Goal: Transaction & Acquisition: Purchase product/service

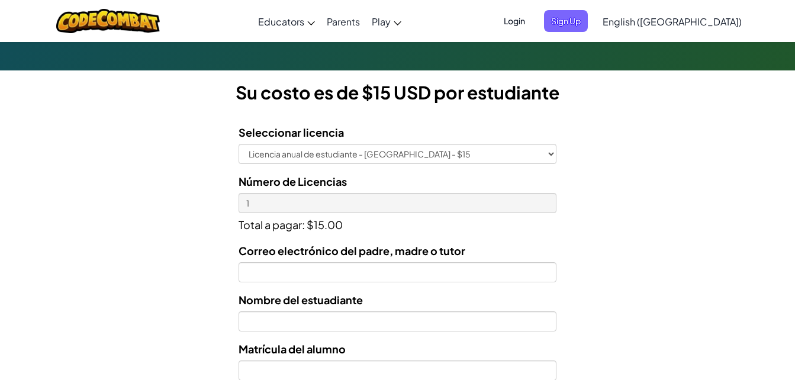
scroll to position [355, 0]
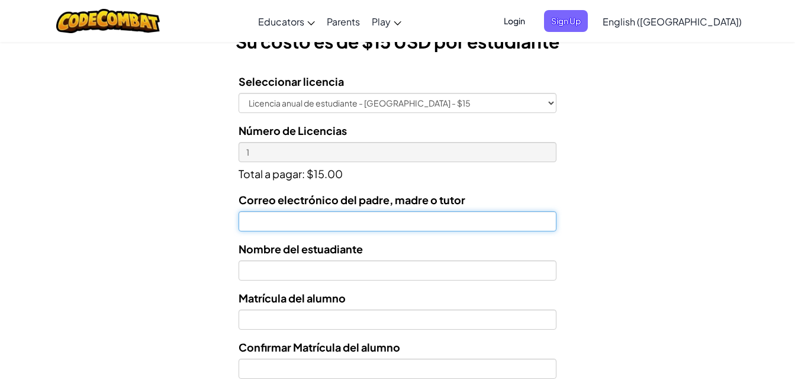
click at [314, 216] on input "Correo electrónico del padre, madre o tutor" at bounding box center [398, 221] width 318 height 20
type input "[PERSON_NAME][EMAIL_ADDRESS][PERSON_NAME][PERSON_NAME][DOMAIN_NAME]"
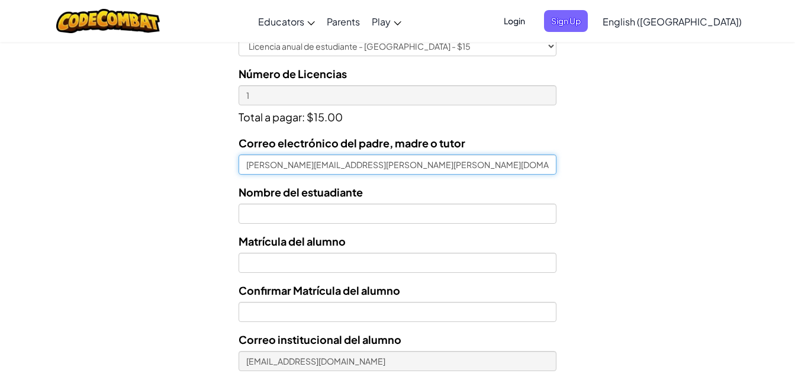
scroll to position [434, 0]
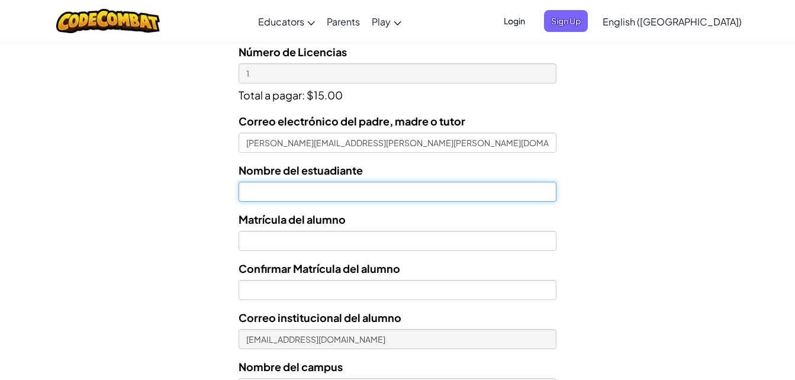
click at [317, 192] on input "text" at bounding box center [398, 192] width 318 height 20
type input "[PERSON_NAME]"
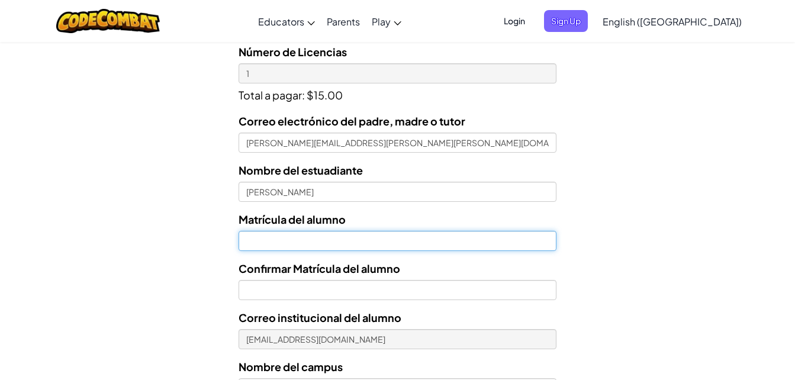
type input "7170741"
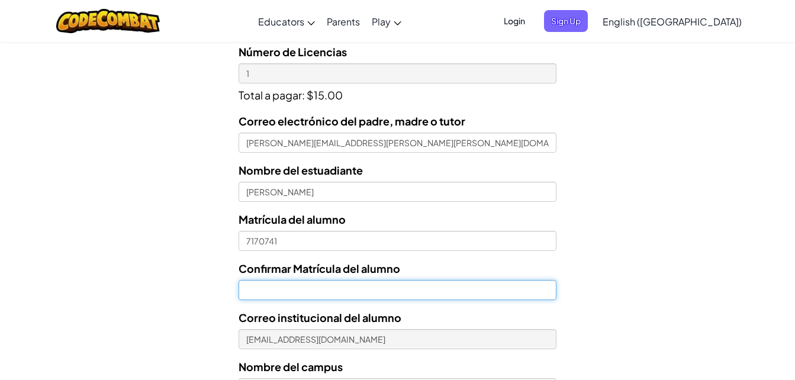
type input "7170741"
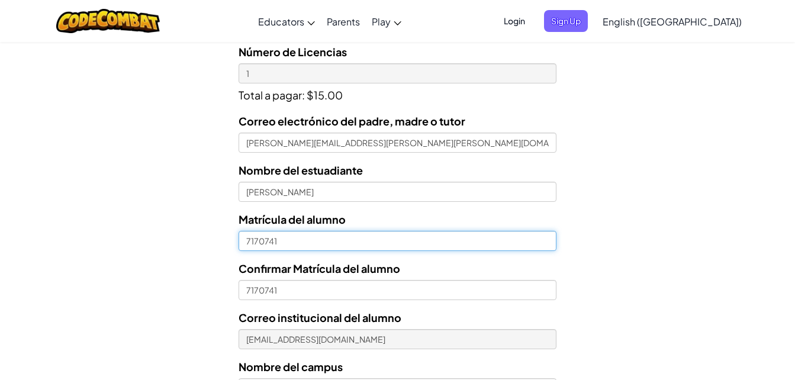
click at [248, 242] on input "7170741" at bounding box center [398, 241] width 318 height 20
type input "07170741"
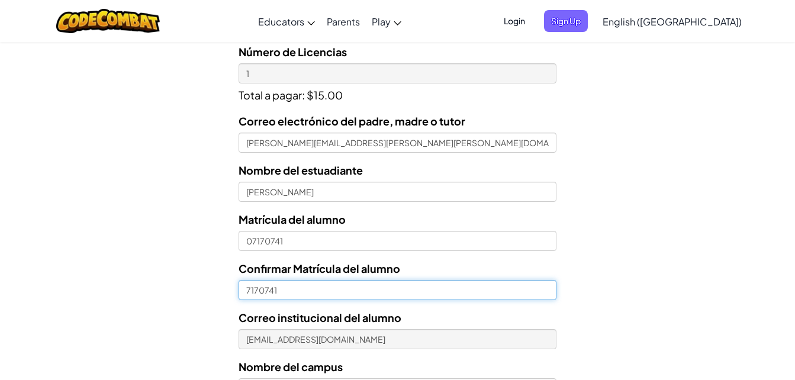
click at [243, 288] on input "7170741" at bounding box center [398, 290] width 318 height 20
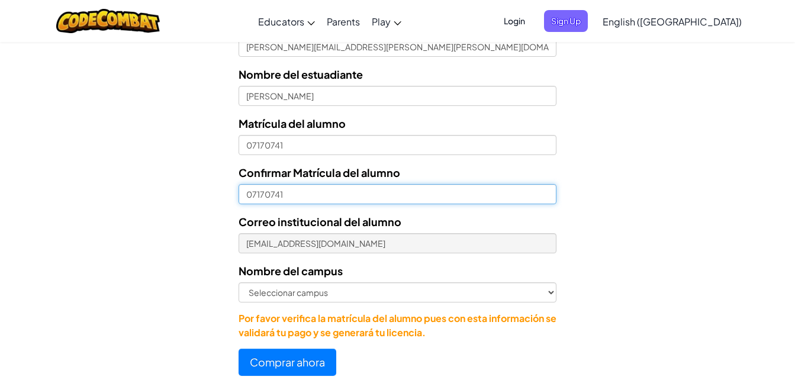
scroll to position [552, 0]
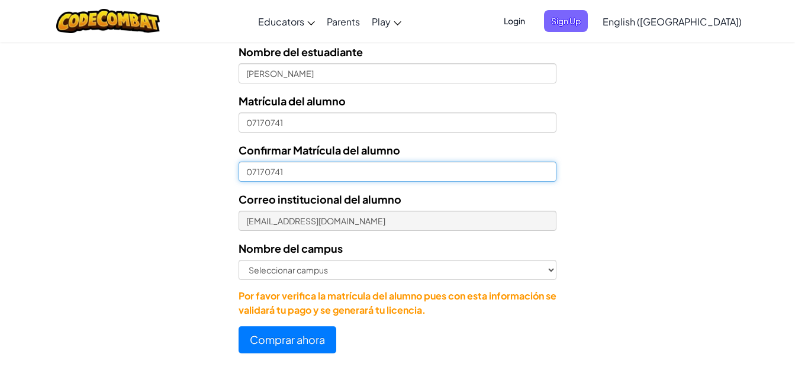
type input "07170741"
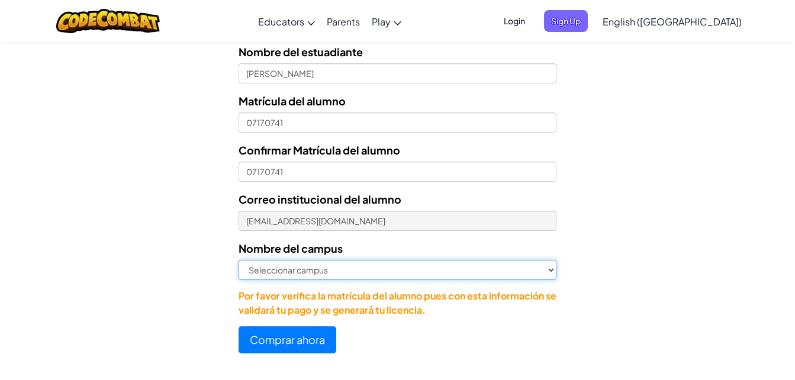
click at [294, 270] on select "Seleccionar campus [GEOGRAPHIC_DATA] Central [GEOGRAPHIC_DATA] [GEOGRAPHIC_DATA…" at bounding box center [398, 270] width 318 height 20
select select "Las [PERSON_NAME]"
click at [239, 260] on select "Seleccionar campus [GEOGRAPHIC_DATA] Central [GEOGRAPHIC_DATA] [GEOGRAPHIC_DATA…" at bounding box center [398, 270] width 318 height 20
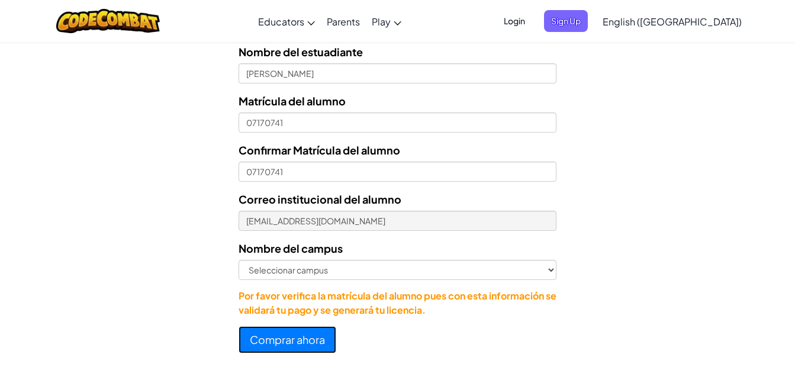
click at [307, 340] on button "Comprar ahora" at bounding box center [288, 339] width 98 height 27
